Goal: Check status: Check status

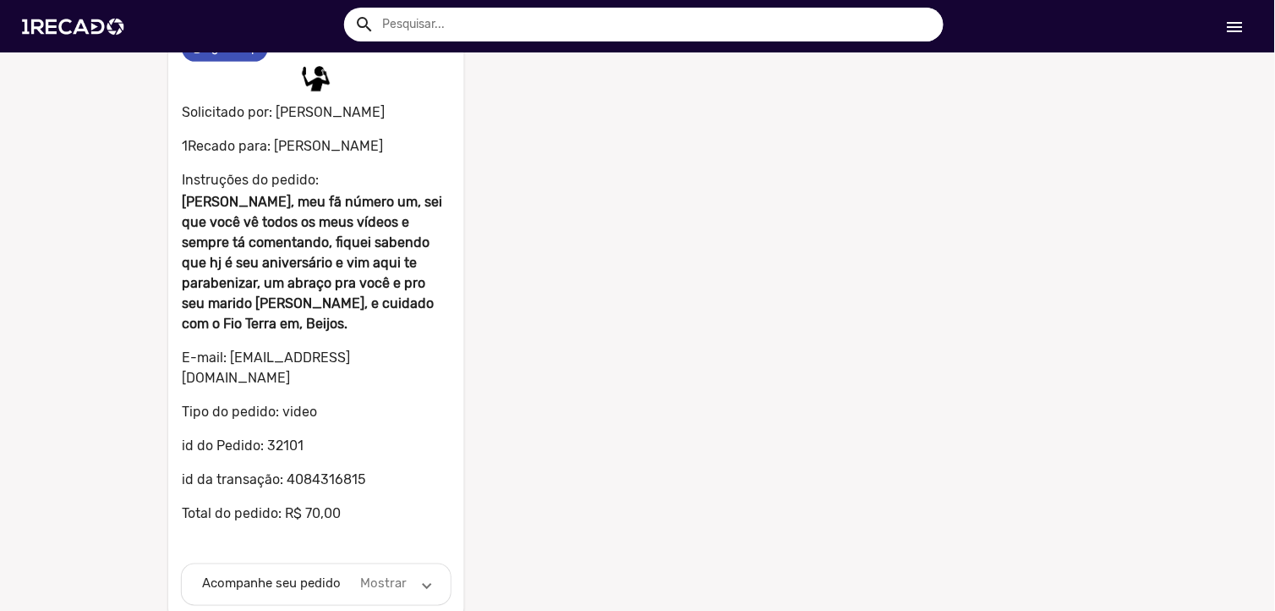
click at [424, 574] on span at bounding box center [427, 583] width 7 height 19
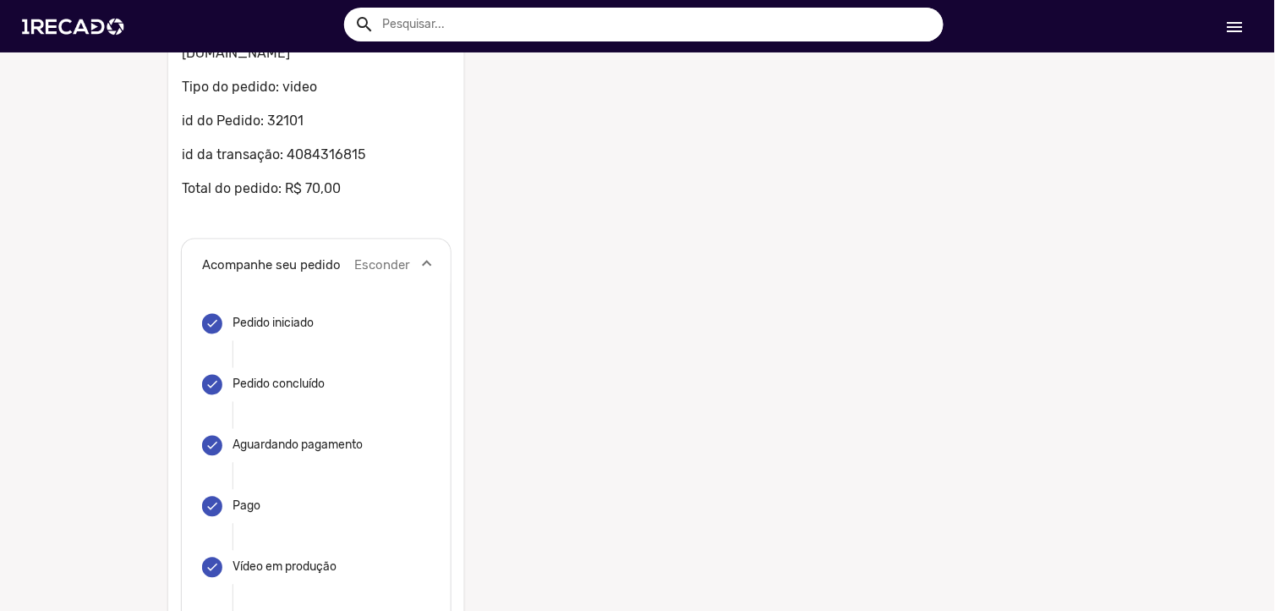
scroll to position [606, 0]
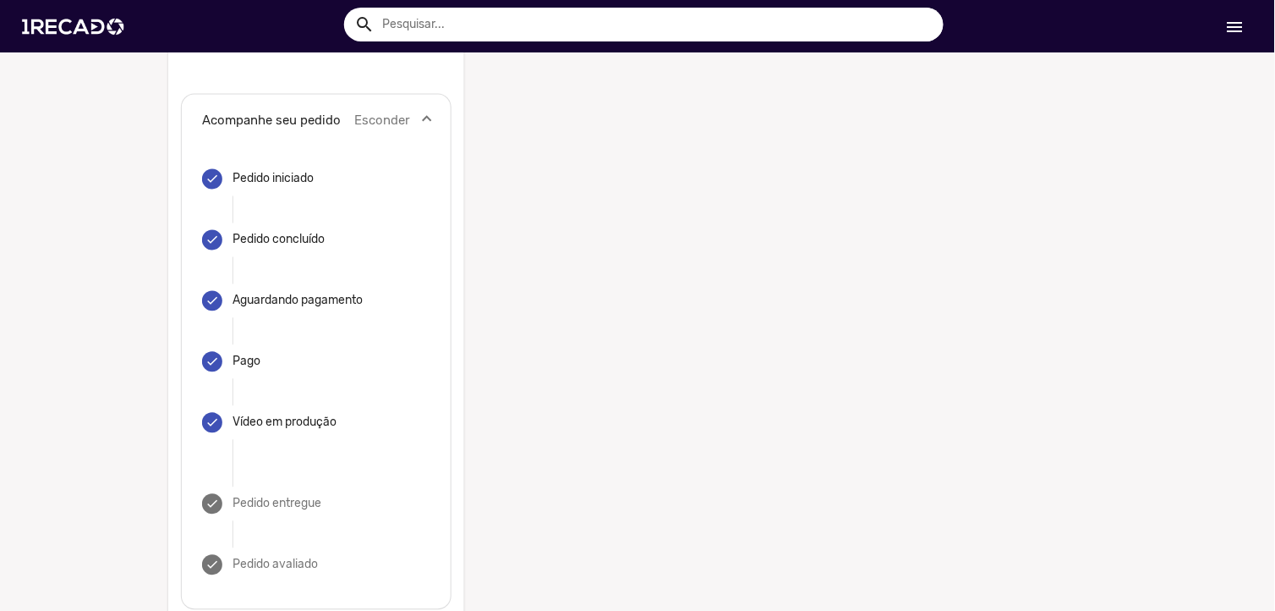
click at [337, 474] on mat-step-header "done Pedido entregue" at bounding box center [316, 504] width 228 height 61
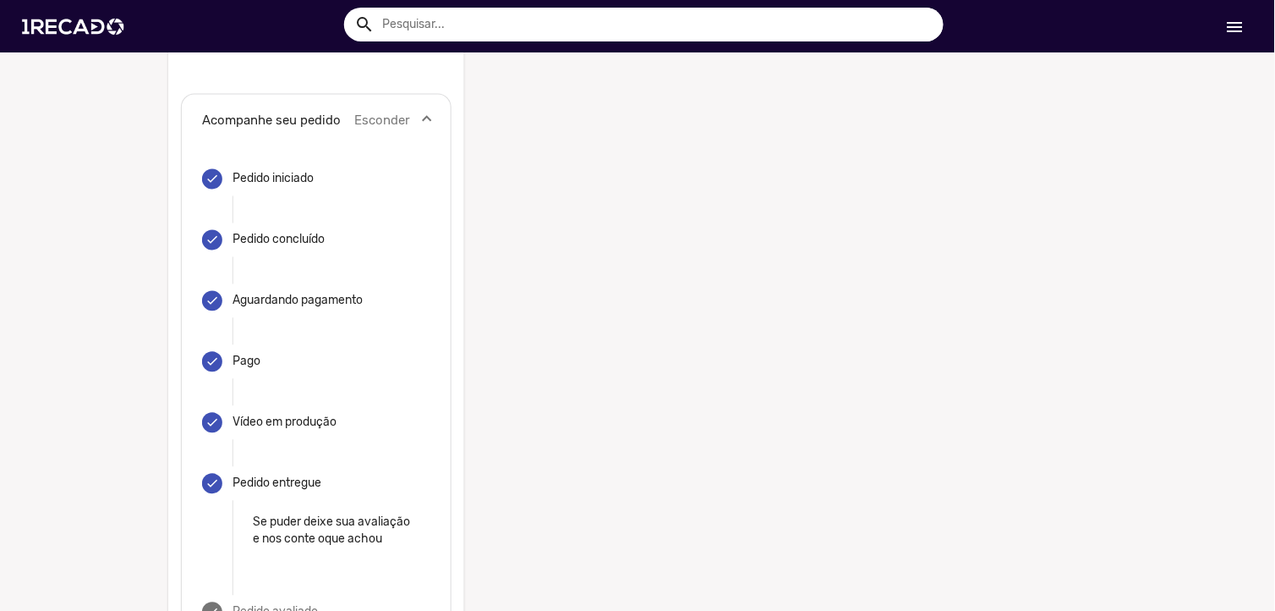
click at [259, 475] on div "Pedido entregue" at bounding box center [277, 483] width 89 height 17
click at [206, 477] on mat-icon "done" at bounding box center [213, 484] width 14 height 14
drag, startPoint x: 200, startPoint y: 465, endPoint x: 255, endPoint y: 461, distance: 55.1
click at [255, 475] on div "Pedido entregue" at bounding box center [277, 483] width 89 height 17
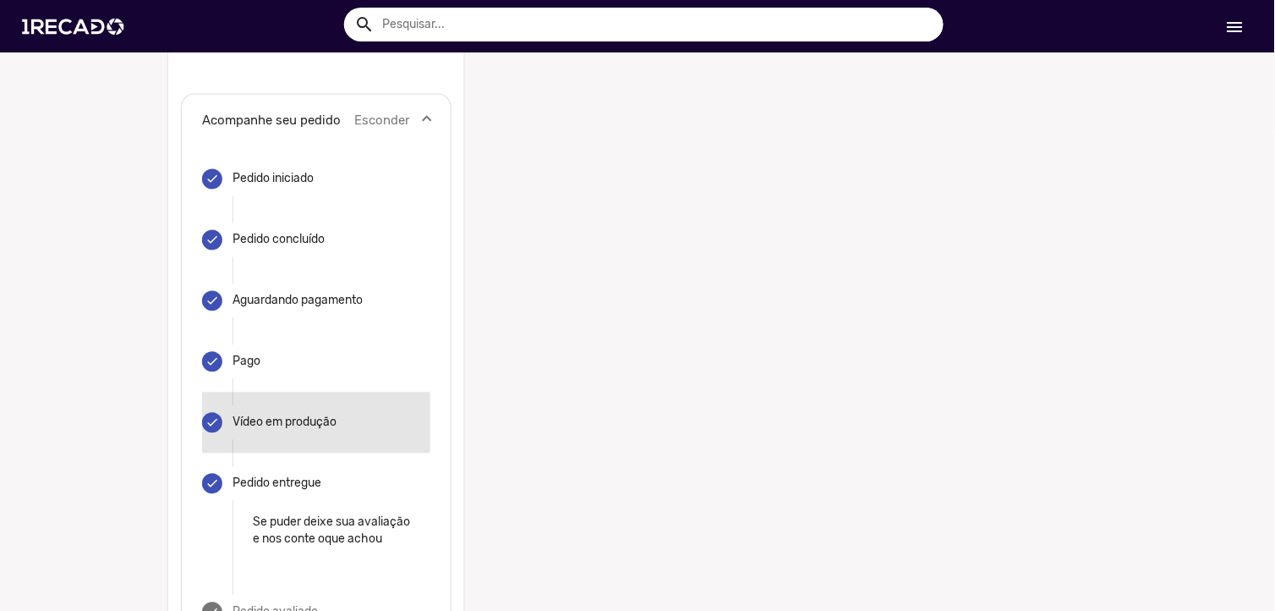
click at [292, 428] on mat-step-header "done Vídeo em produção" at bounding box center [316, 422] width 228 height 61
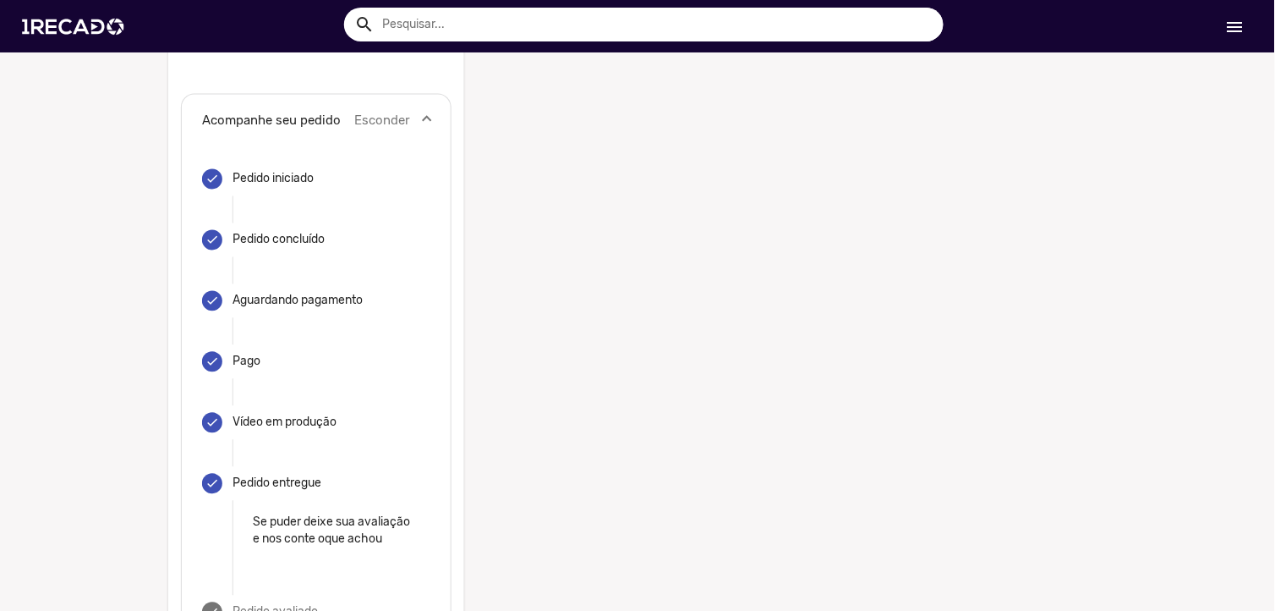
click at [210, 416] on mat-icon "done" at bounding box center [213, 423] width 14 height 14
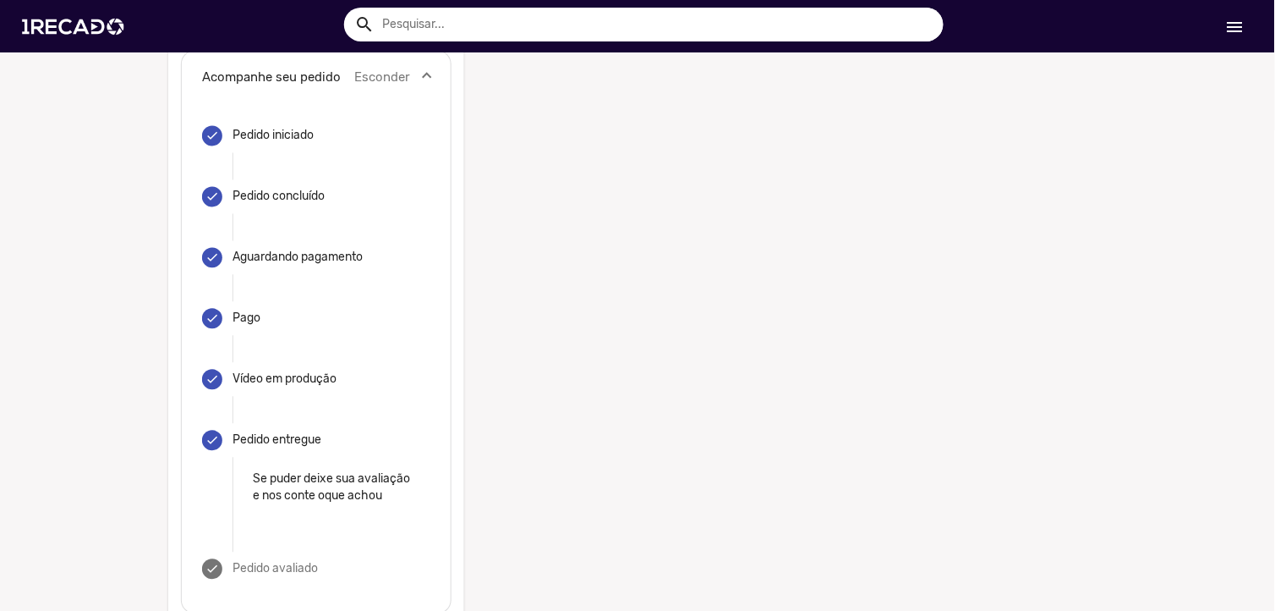
scroll to position [673, 0]
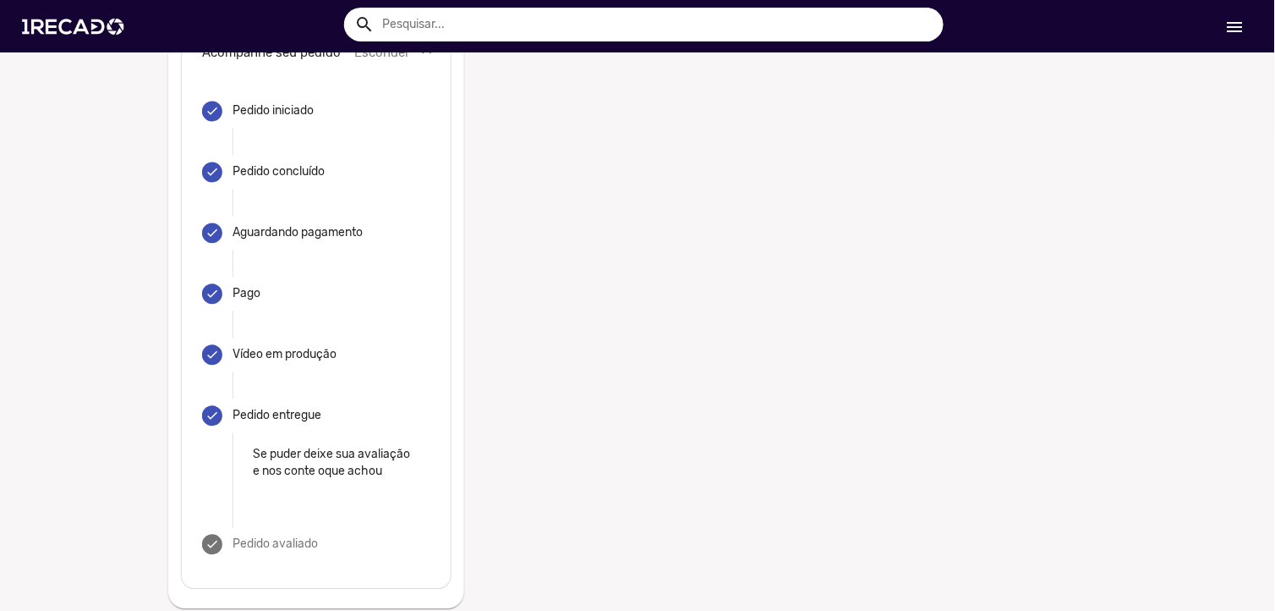
click at [238, 286] on div "Pago" at bounding box center [254, 294] width 42 height 17
click at [206, 288] on mat-icon "done" at bounding box center [213, 295] width 14 height 14
click at [210, 386] on mat-step-header "done Pedido entregue" at bounding box center [316, 416] width 228 height 61
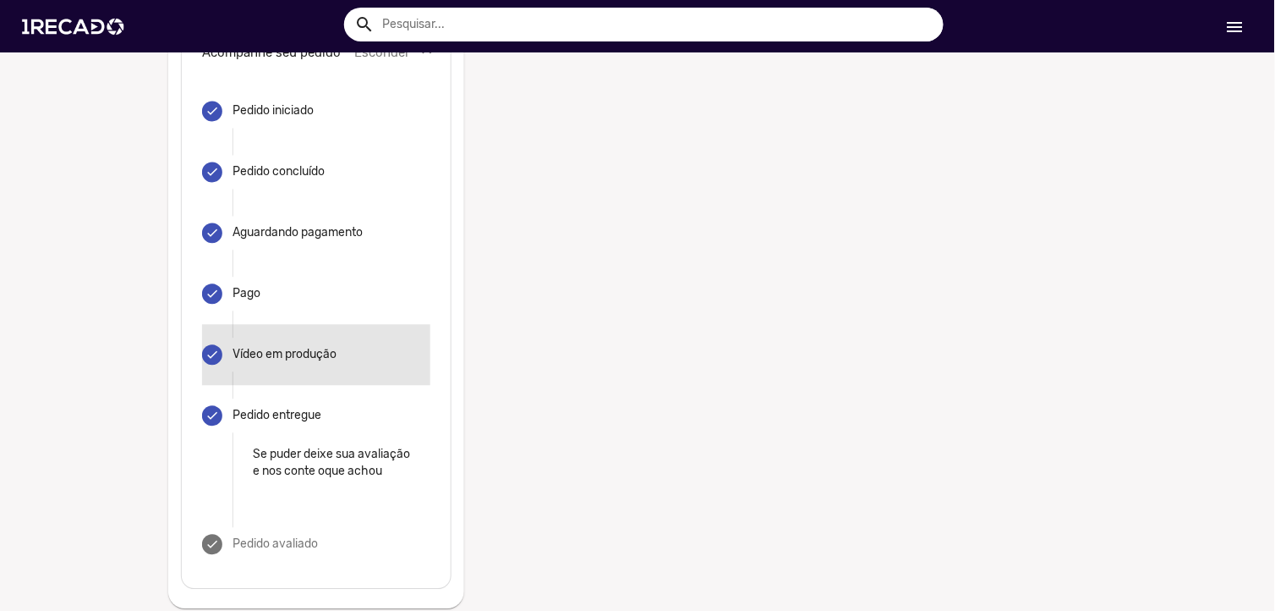
click at [259, 325] on mat-step-header "done Vídeo em produção" at bounding box center [316, 355] width 228 height 61
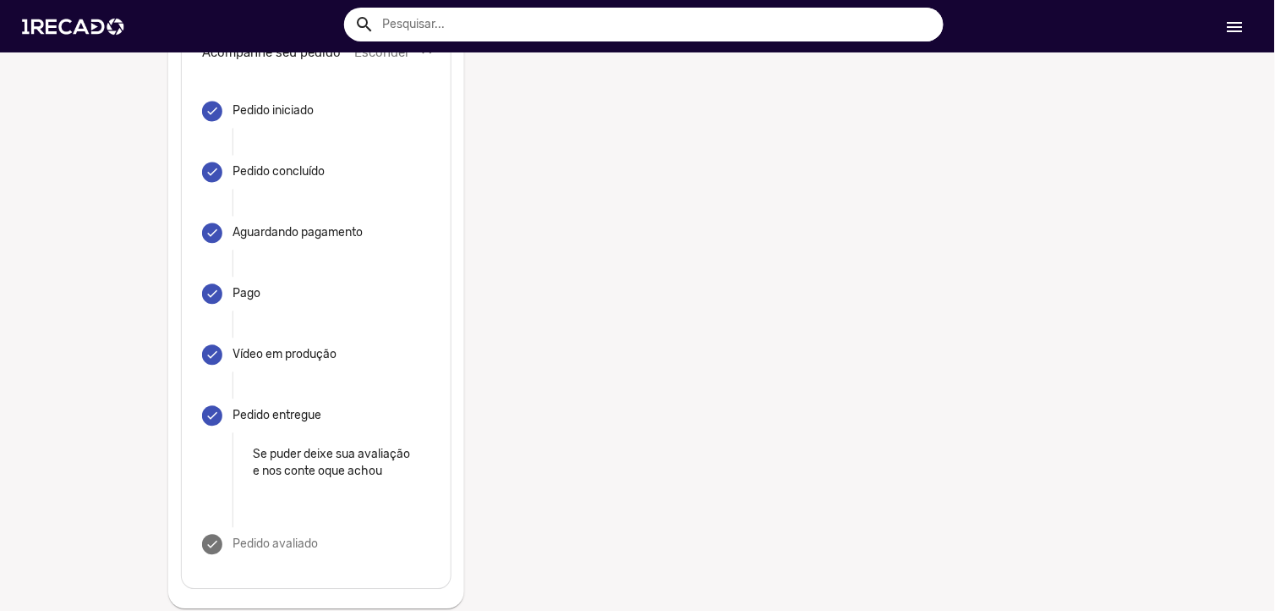
click at [266, 408] on div "Pedido entregue" at bounding box center [277, 416] width 89 height 17
click at [207, 409] on mat-icon "done" at bounding box center [213, 416] width 14 height 14
click at [206, 409] on mat-icon "done" at bounding box center [213, 416] width 14 height 14
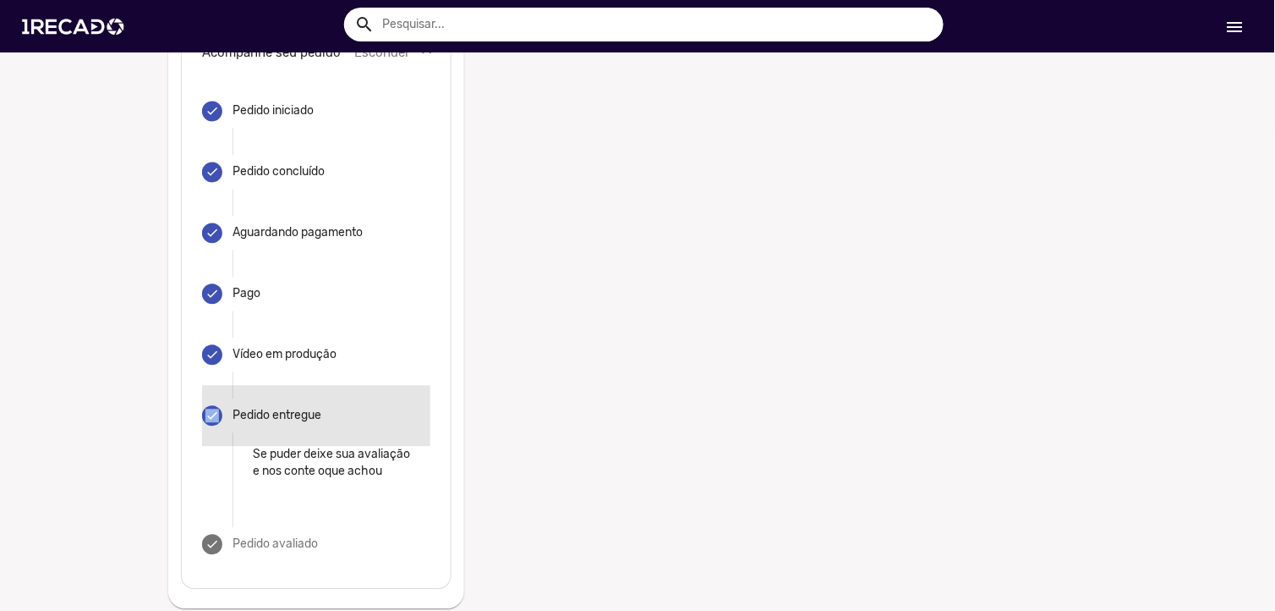
click at [206, 409] on mat-icon "done" at bounding box center [213, 416] width 14 height 14
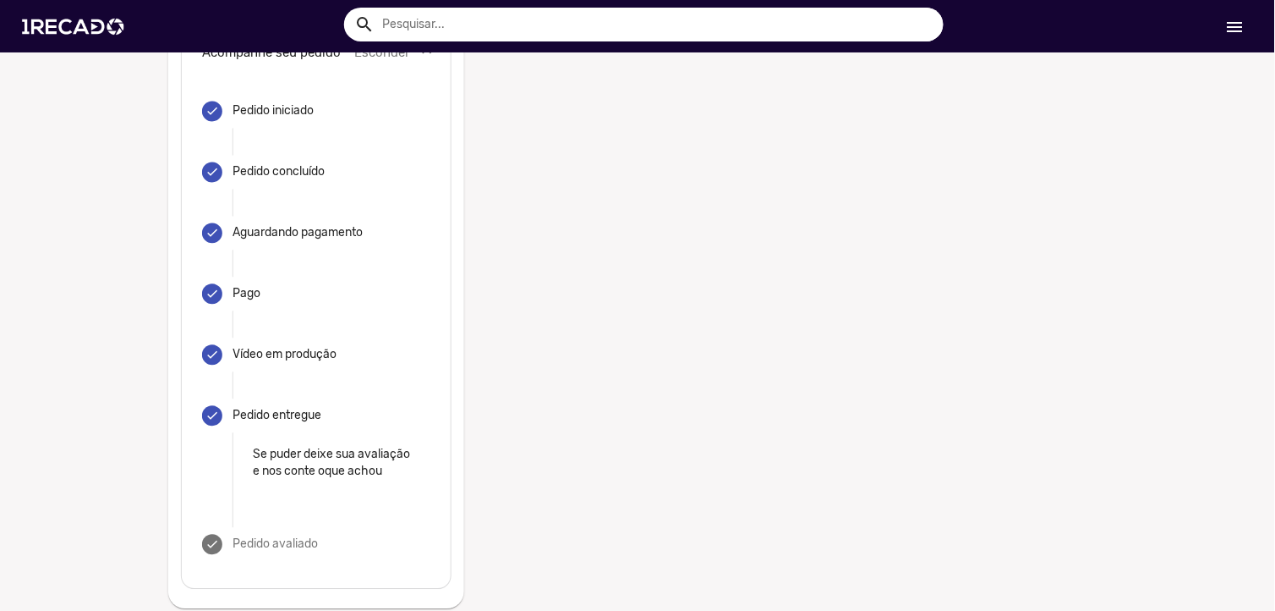
click at [645, 293] on div "0 @TigresaVip 0 Solicitado por: [PERSON_NAME] 1Recado para: [PERSON_NAME] Instr…" at bounding box center [638, 40] width 964 height 1152
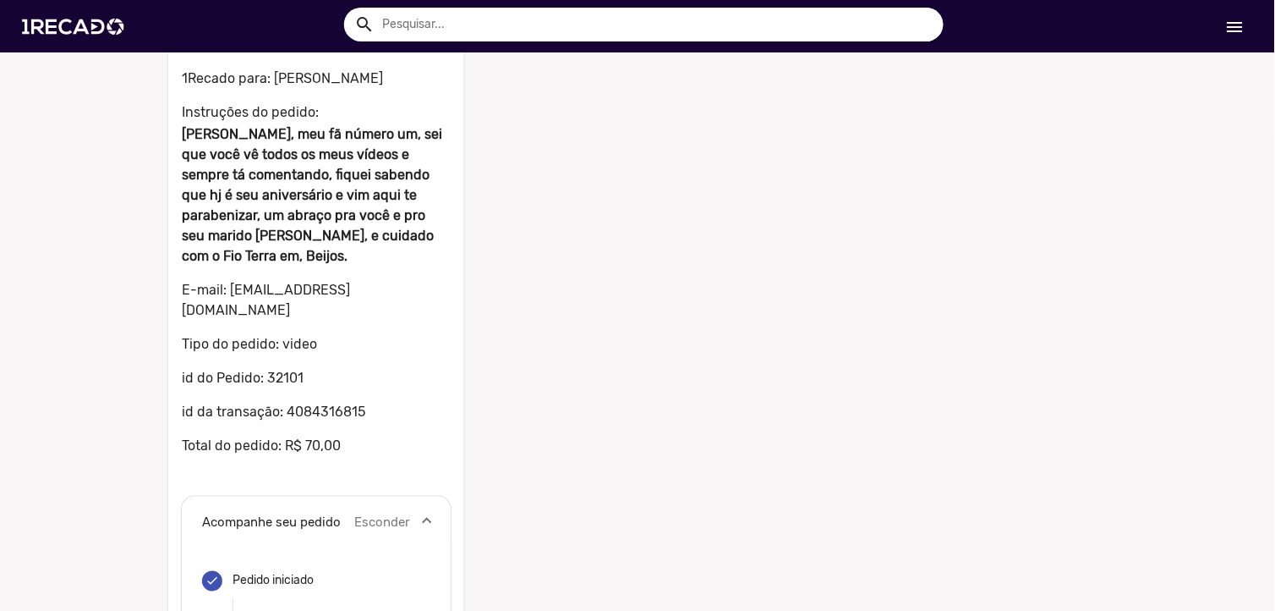
click at [396, 513] on mat-panel-description "Esconder" at bounding box center [382, 522] width 56 height 19
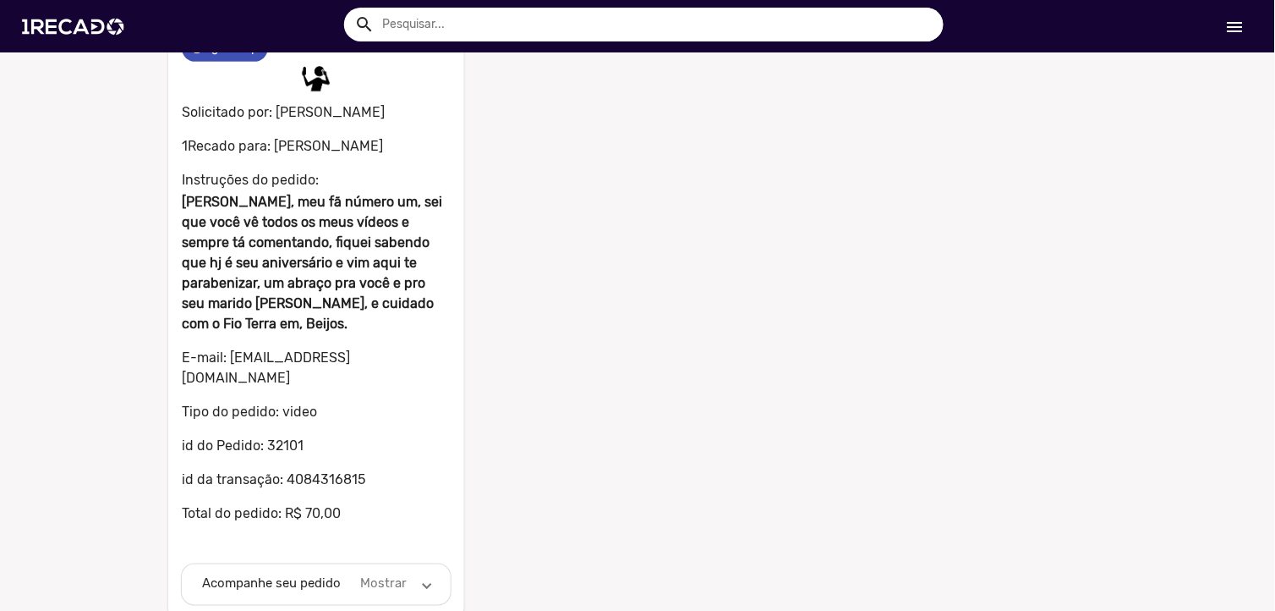
drag, startPoint x: 396, startPoint y: 563, endPoint x: 392, endPoint y: 550, distance: 13.9
click at [395, 574] on mat-panel-description "Mostrar" at bounding box center [384, 583] width 52 height 19
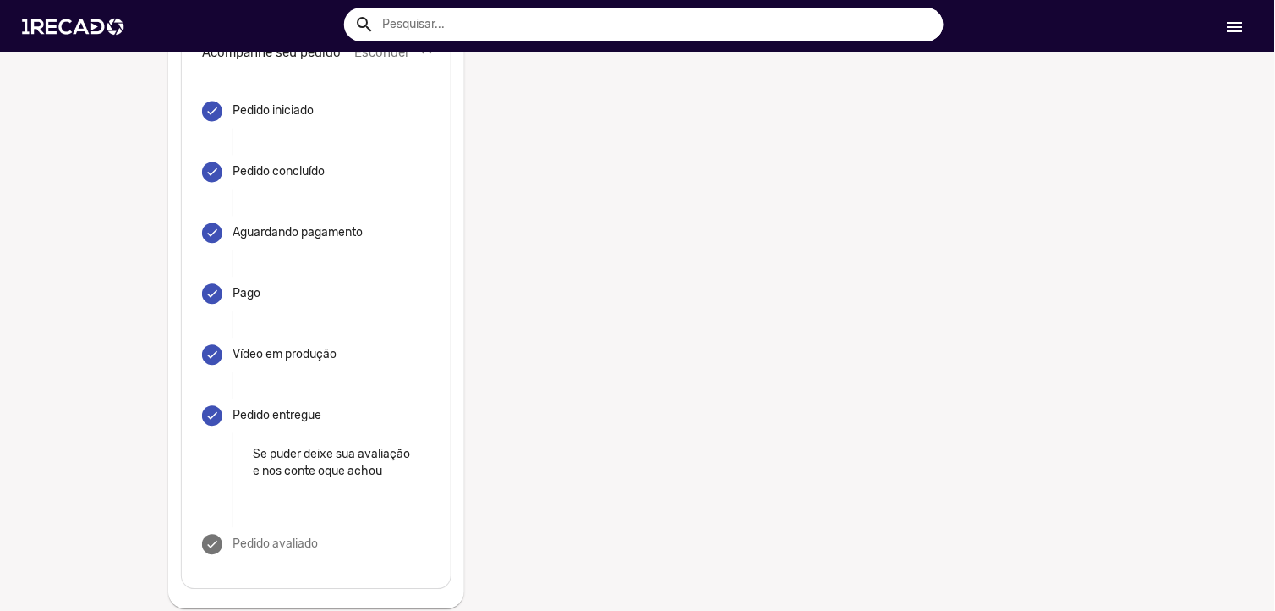
click at [250, 347] on div "Vídeo em produção" at bounding box center [285, 355] width 104 height 17
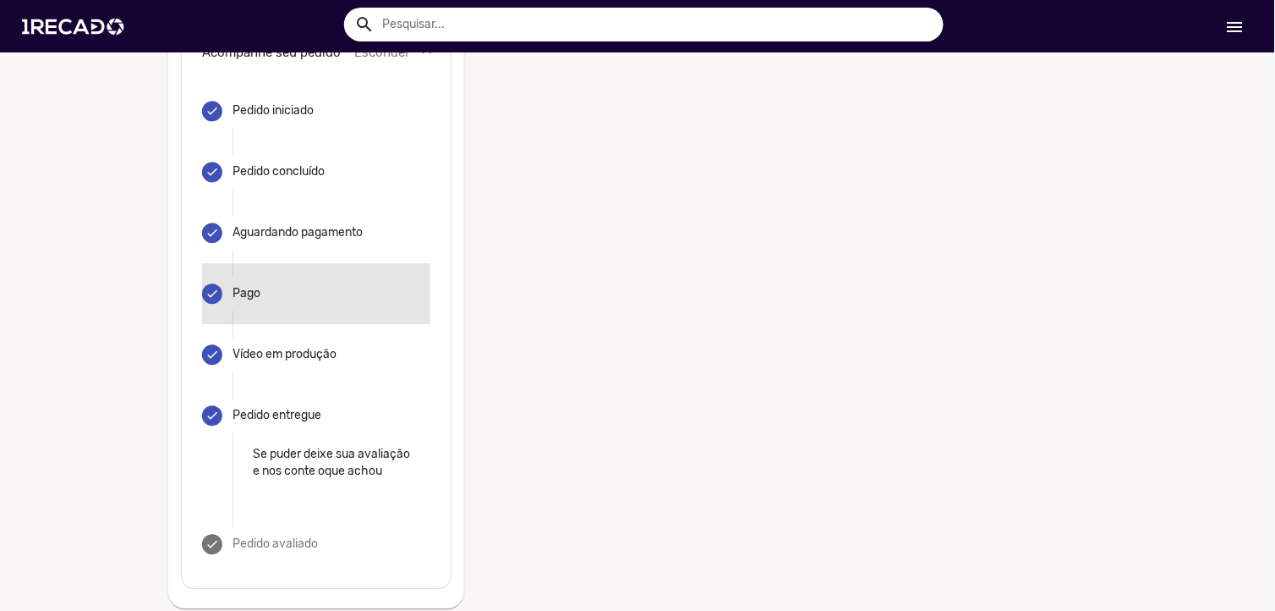
click at [206, 284] on div "done" at bounding box center [212, 294] width 20 height 20
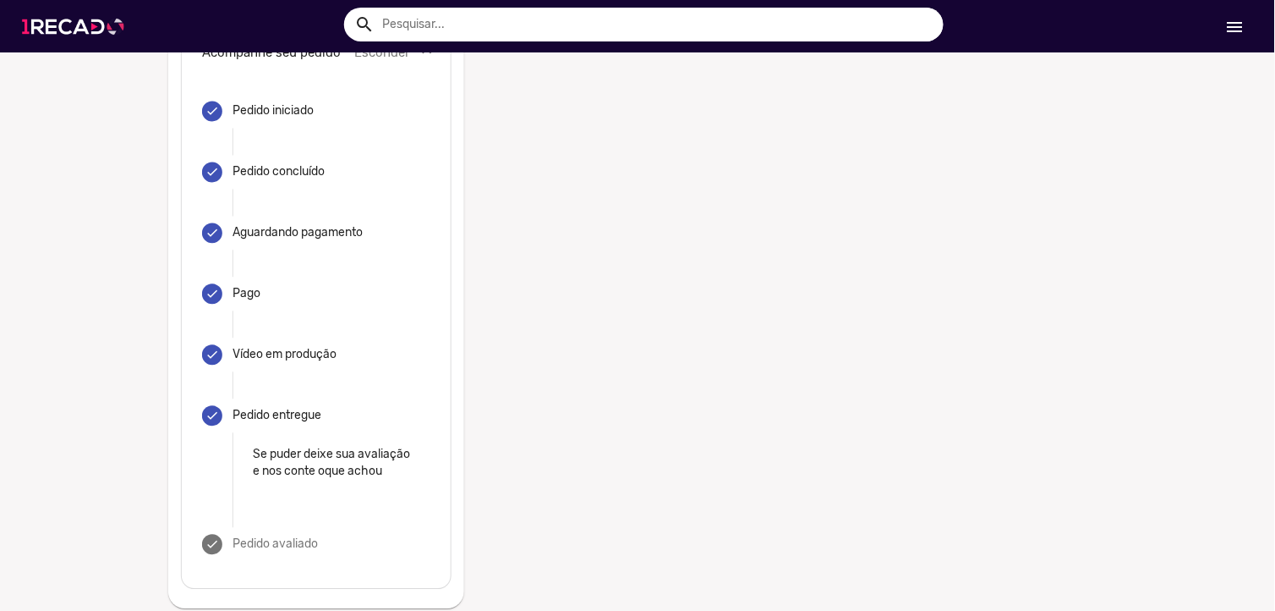
click at [91, 21] on img at bounding box center [77, 27] width 128 height 72
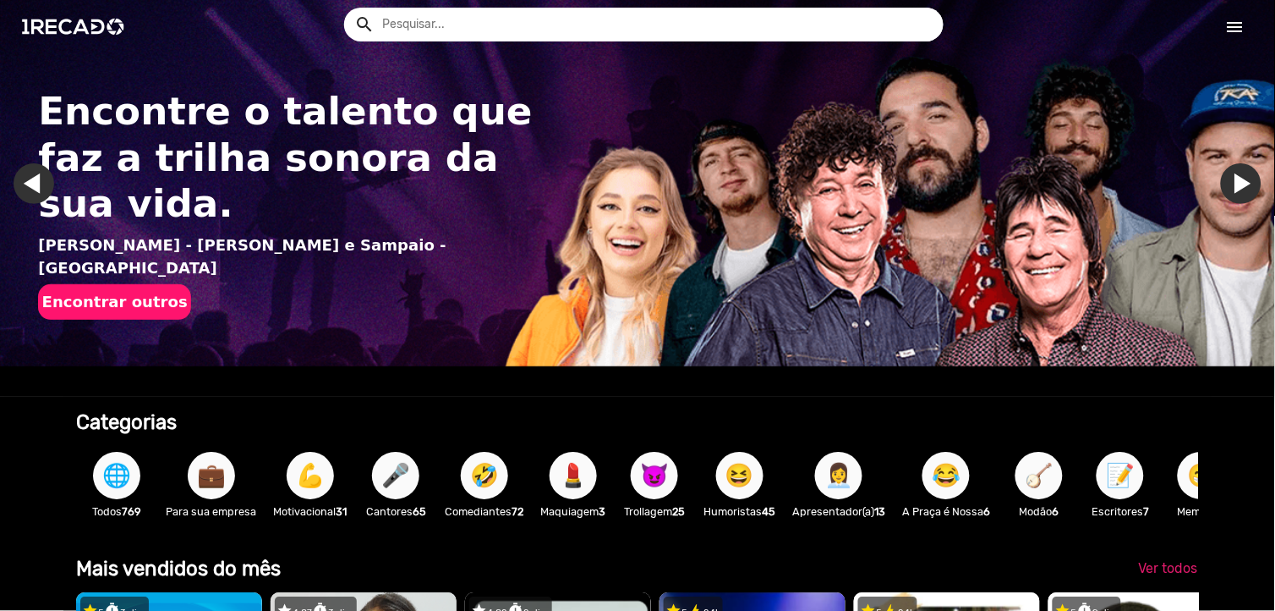
click at [1213, 26] on link "menu" at bounding box center [1236, 26] width 54 height 30
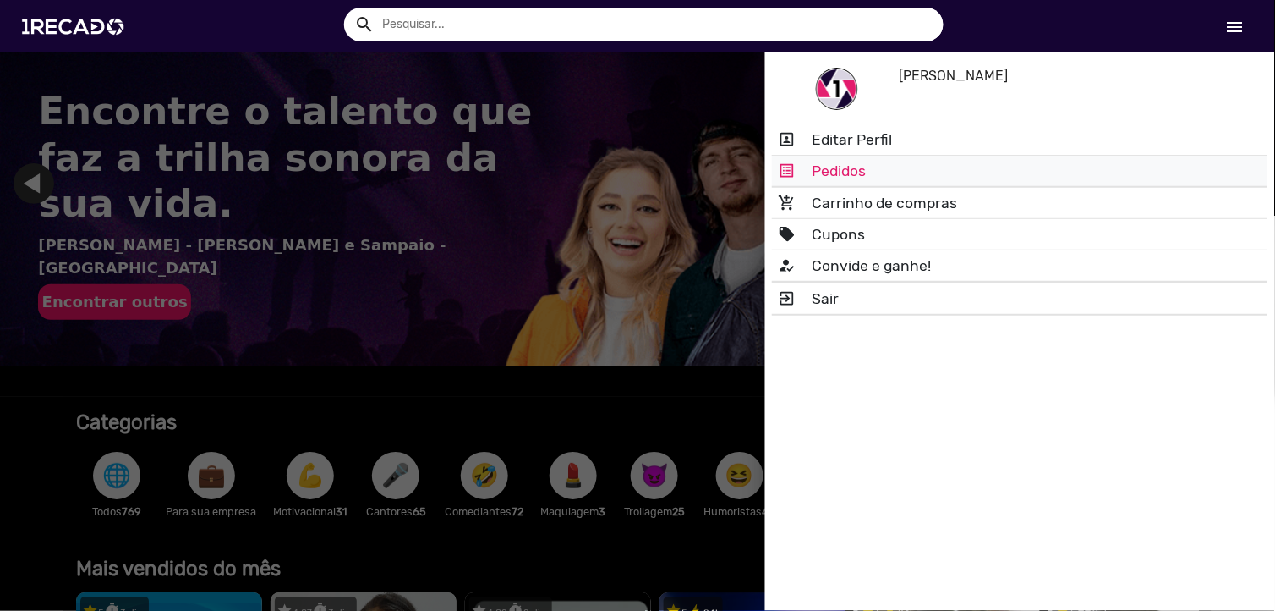
click at [882, 165] on link "list_alt Pedidos" at bounding box center [1020, 171] width 496 height 30
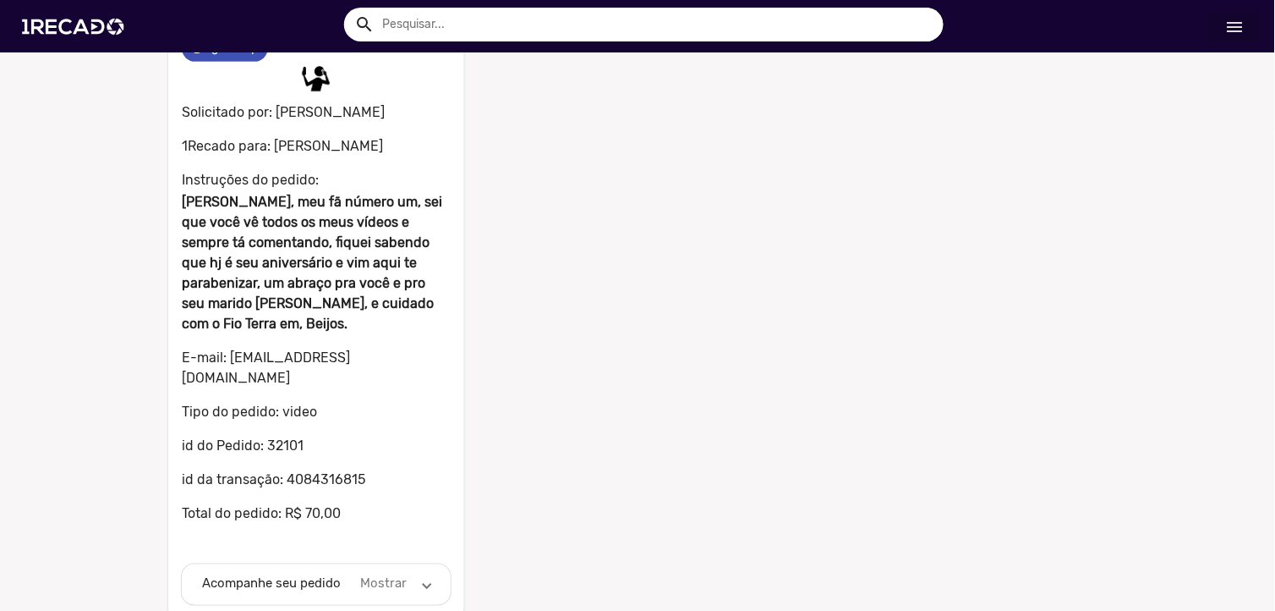
click at [392, 574] on mat-panel-description "Mostrar" at bounding box center [384, 583] width 52 height 19
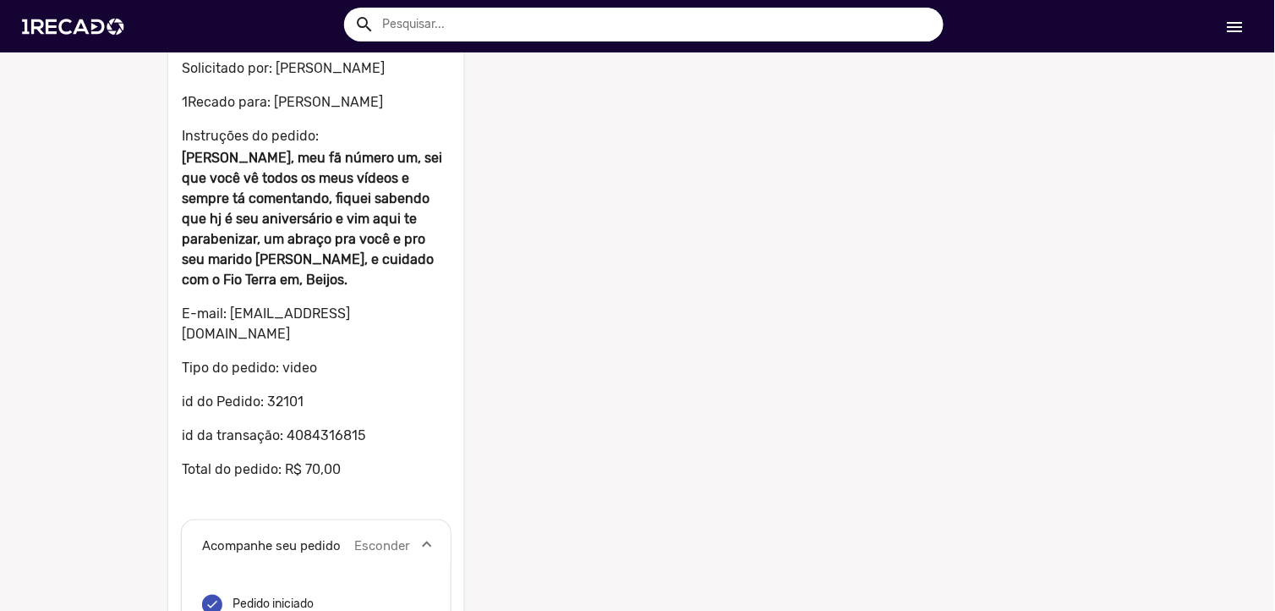
scroll to position [46, 0]
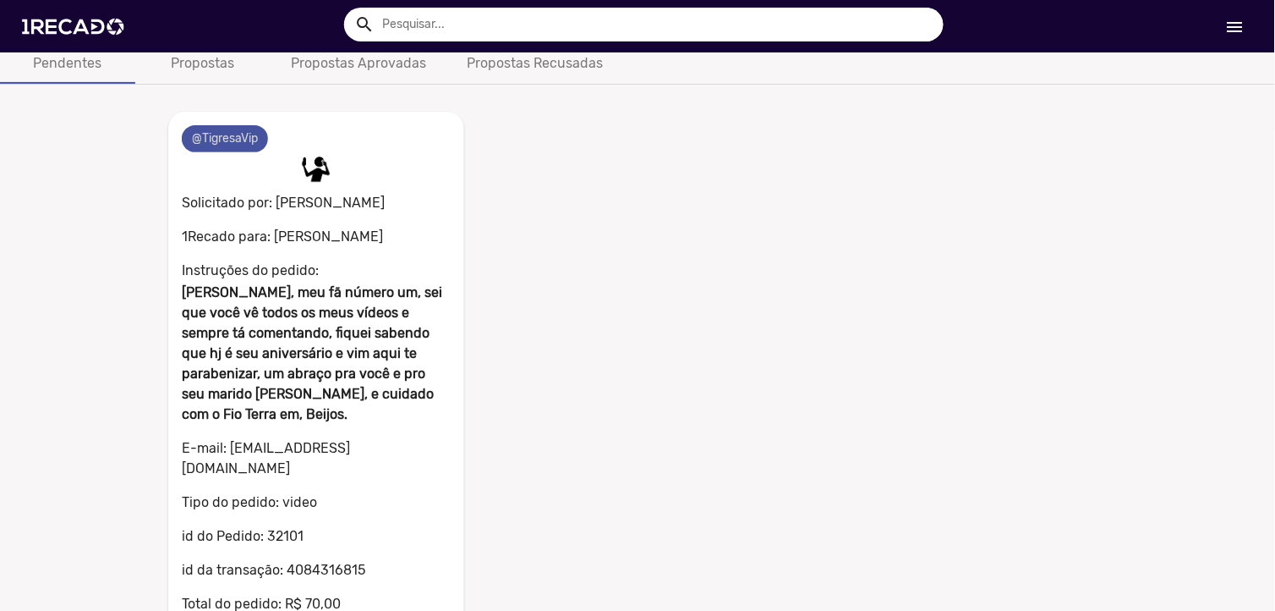
click at [199, 129] on mat-chip "@TigresaVip" at bounding box center [225, 138] width 86 height 27
click at [240, 136] on mat-chip "@TigresaVip" at bounding box center [225, 138] width 86 height 27
